Goal: Obtain resource: Obtain resource

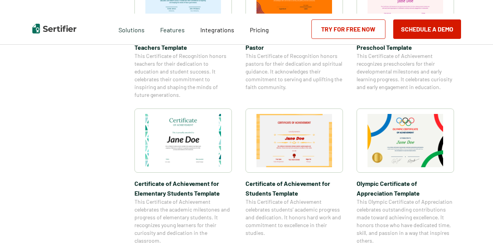
scroll to position [487, 0]
click at [193, 141] on img at bounding box center [183, 140] width 76 height 53
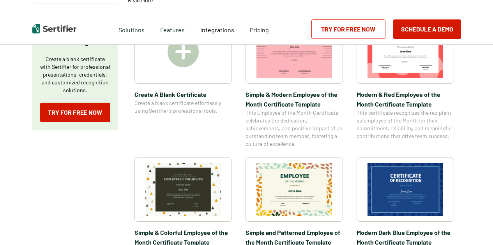
scroll to position [0, 0]
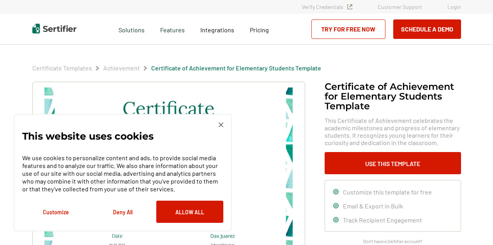
click at [127, 214] on button "Deny All" at bounding box center [122, 212] width 67 height 22
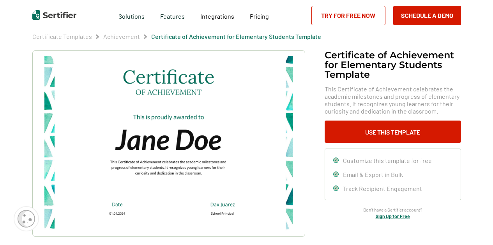
scroll to position [36, 0]
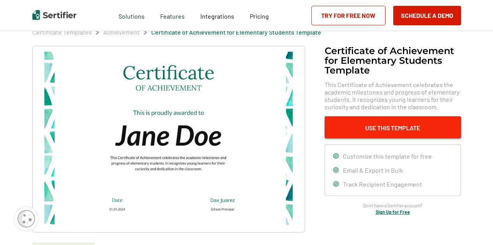
click at [403, 131] on button "Use This Template" at bounding box center [392, 127] width 136 height 22
